Goal: Information Seeking & Learning: Learn about a topic

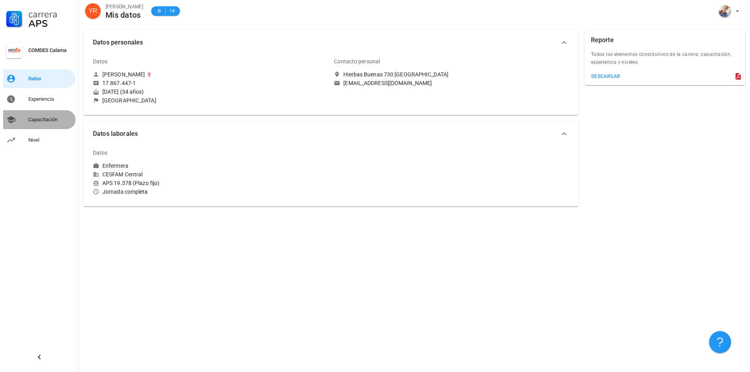
click at [32, 122] on div "Capacitación" at bounding box center [50, 120] width 44 height 6
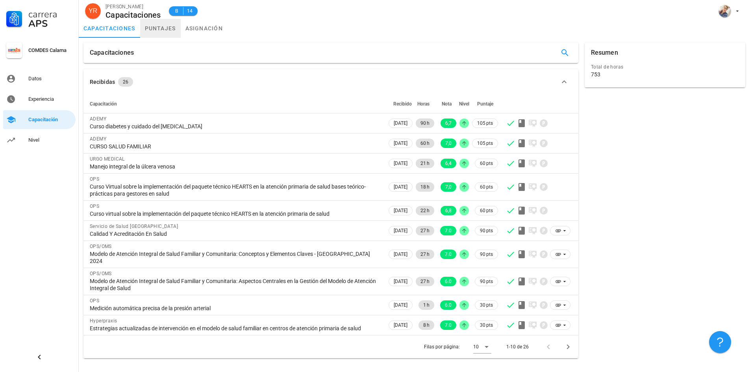
click at [165, 29] on link "puntajes" at bounding box center [160, 28] width 41 height 19
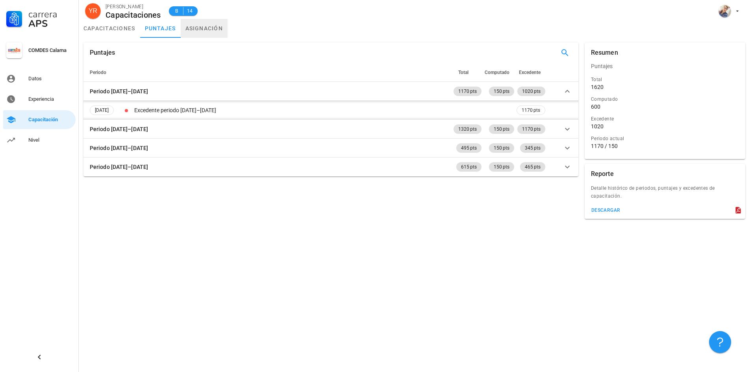
click at [199, 28] on link "asignación" at bounding box center [204, 28] width 47 height 19
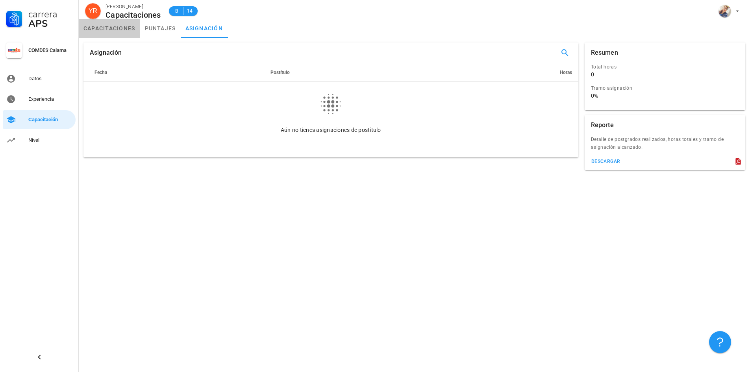
click at [117, 30] on link "capacitaciones" at bounding box center [109, 28] width 61 height 19
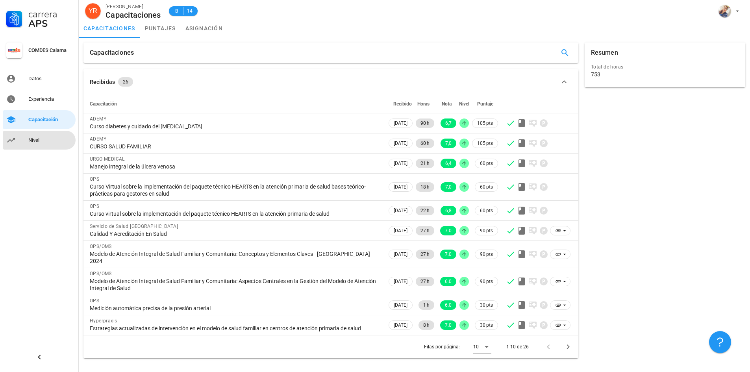
click at [45, 141] on div "Nivel" at bounding box center [50, 140] width 44 height 6
